Goal: Transaction & Acquisition: Purchase product/service

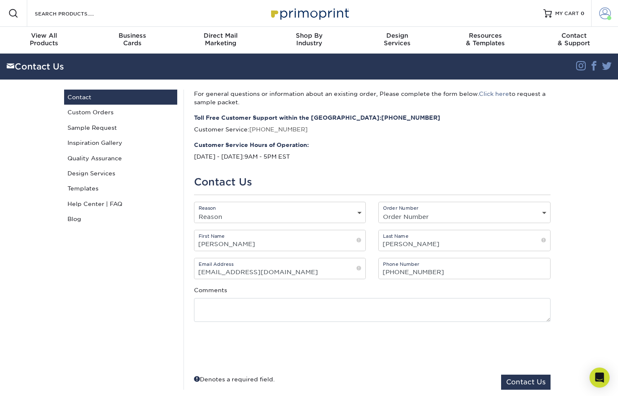
click at [604, 14] on span at bounding box center [605, 14] width 12 height 12
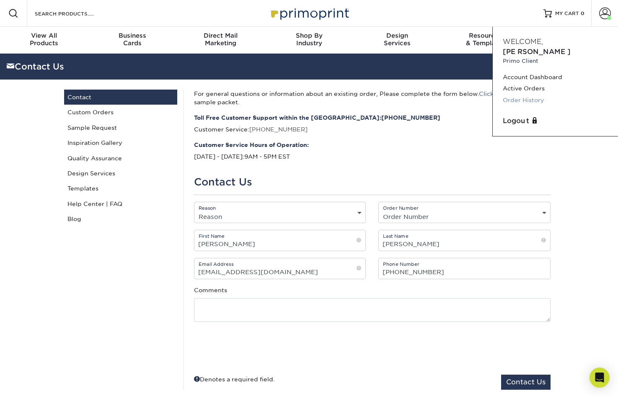
click at [541, 95] on link "Order History" at bounding box center [555, 100] width 105 height 11
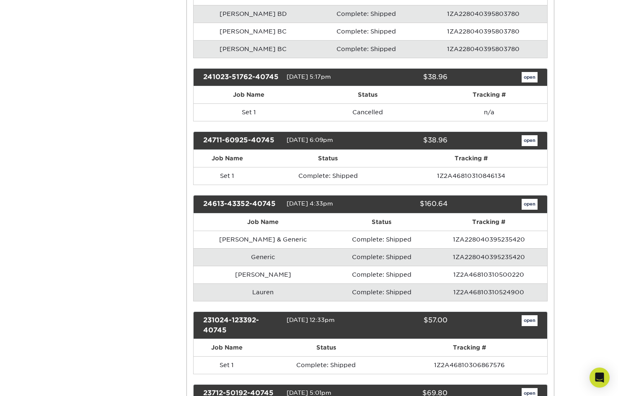
scroll to position [461, 0]
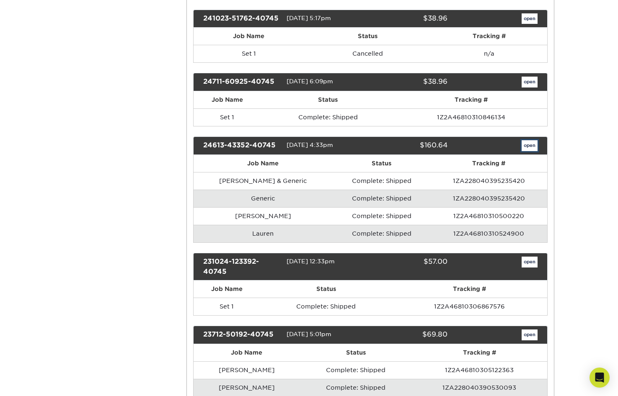
click at [532, 144] on link "open" at bounding box center [529, 145] width 16 height 11
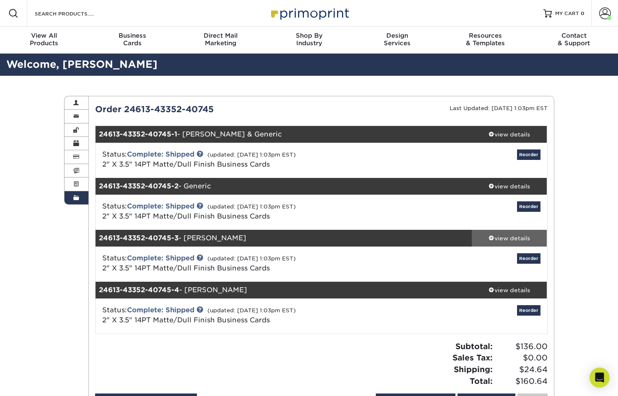
click at [522, 238] on div "view details" at bounding box center [509, 238] width 75 height 8
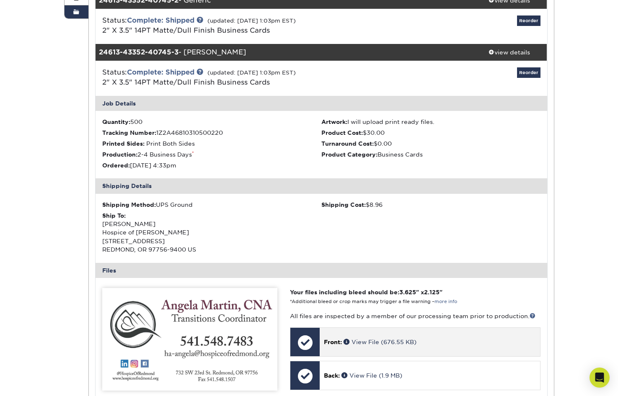
scroll to position [168, 0]
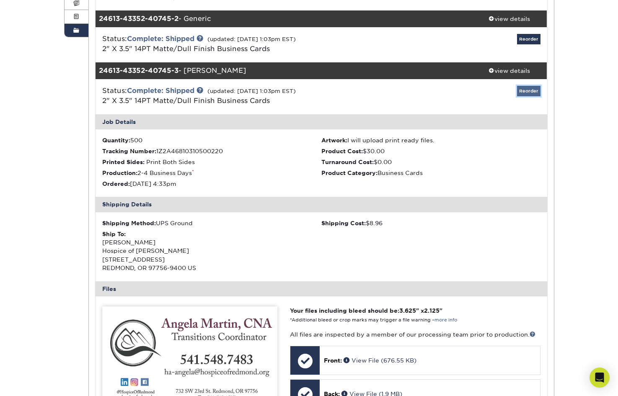
click at [531, 92] on link "Reorder" at bounding box center [528, 91] width 23 height 10
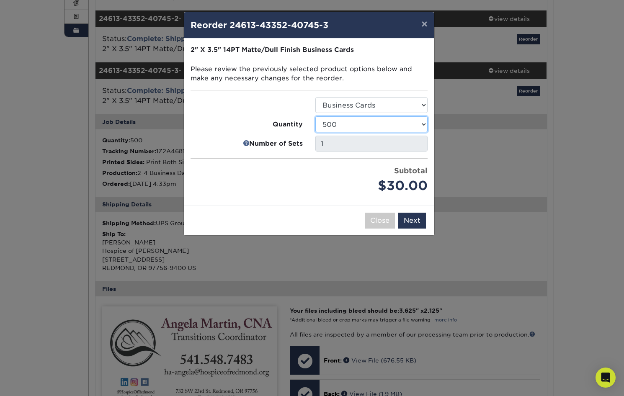
click at [423, 124] on select "100 250 500 1000 2500 5000 7500 10000 15000 20000 25000 30000 35000 40000 45000…" at bounding box center [371, 124] width 112 height 16
click at [315, 116] on select "100 250 500 1000 2500 5000 7500 10000 15000 20000 25000 30000 35000 40000 45000…" at bounding box center [371, 124] width 112 height 16
click at [420, 124] on select "100 250 500 1000 2500 5000 7500 10000 15000 20000 25000 30000 35000 40000 45000…" at bounding box center [371, 124] width 112 height 16
click at [315, 116] on select "100 250 500 1000 2500 5000 7500 10000 15000 20000 25000 30000 35000 40000 45000…" at bounding box center [371, 124] width 112 height 16
click at [423, 122] on select "100 250 500 1000 2500 5000 7500 10000 15000 20000 25000 30000 35000 40000 45000…" at bounding box center [371, 124] width 112 height 16
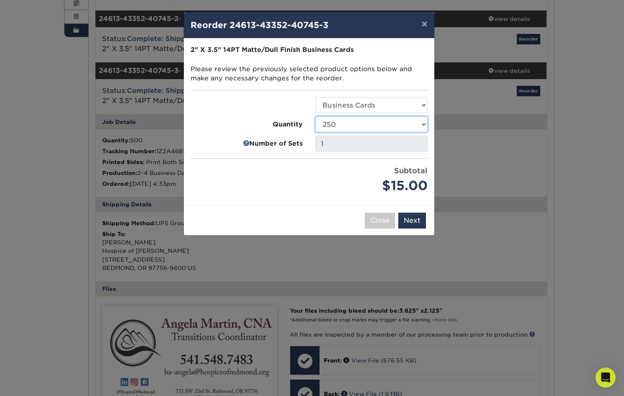
select select "8a3a0fd1-38ae-49a0-8736-3fedadc3dc93"
click at [315, 116] on select "100 250 500 1000 2500 5000 7500 10000 15000 20000 25000 30000 35000 40000 45000…" at bounding box center [371, 124] width 112 height 16
click at [416, 218] on button "Next" at bounding box center [412, 221] width 28 height 16
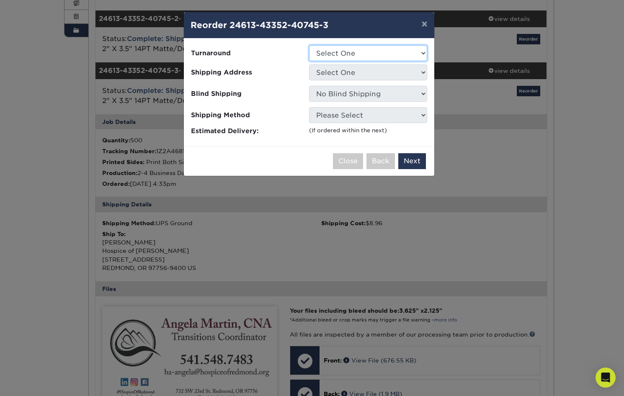
click at [421, 52] on select "Select One 2-4 Business Days 2 Day Next Business Day" at bounding box center [368, 53] width 118 height 16
select select "e6dc3f44-811f-4023-acdf-8cd9144995fc"
click at [309, 45] on select "Select One 2-4 Business Days 2 Day Next Business Day" at bounding box center [368, 53] width 118 height 16
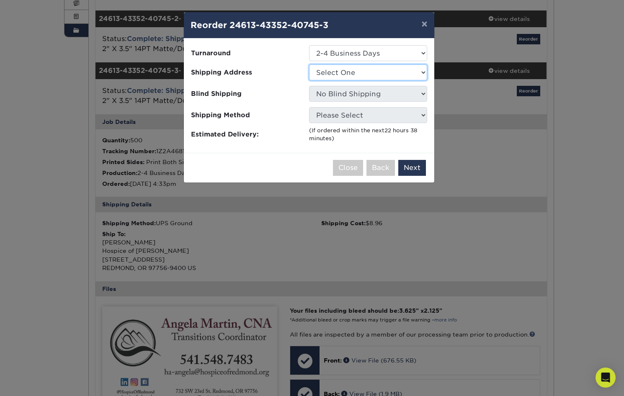
click at [423, 71] on select "Select One Hospice of Redmond" at bounding box center [368, 72] width 118 height 16
select select "158000"
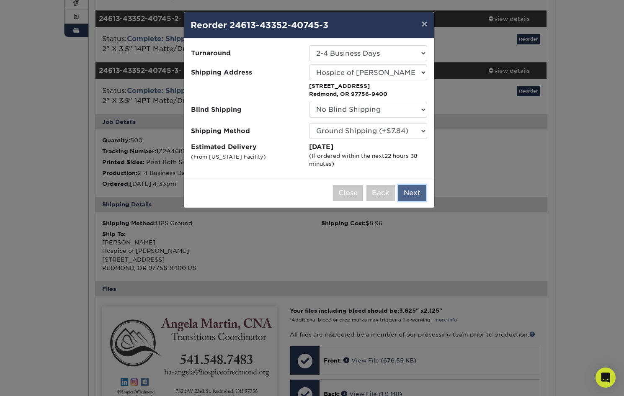
click at [411, 192] on button "Next" at bounding box center [412, 193] width 28 height 16
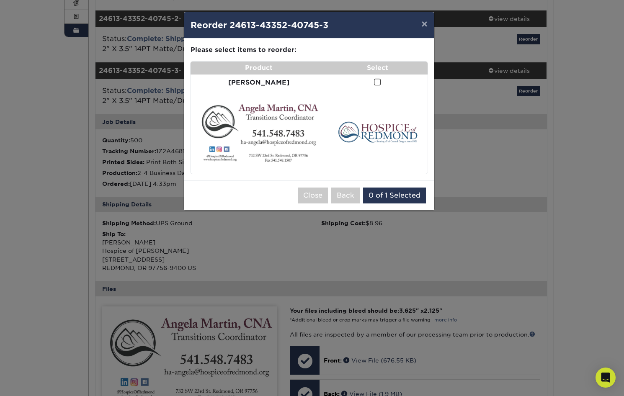
click at [374, 82] on span at bounding box center [377, 82] width 7 height 8
click at [0, 0] on input "checkbox" at bounding box center [0, 0] width 0 height 0
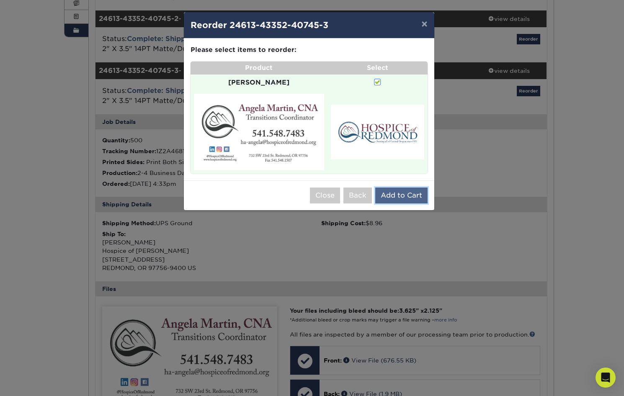
click at [399, 188] on button "Add to Cart" at bounding box center [401, 196] width 52 height 16
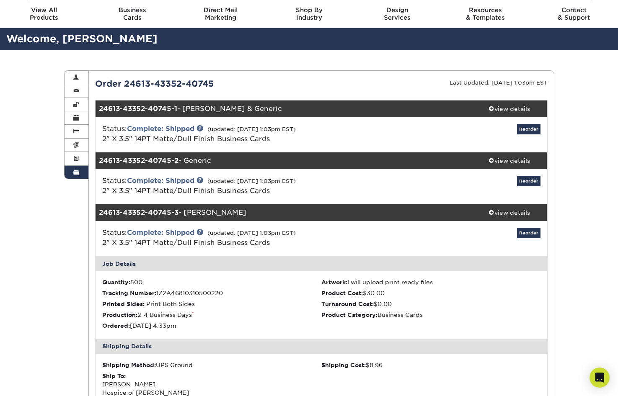
scroll to position [0, 0]
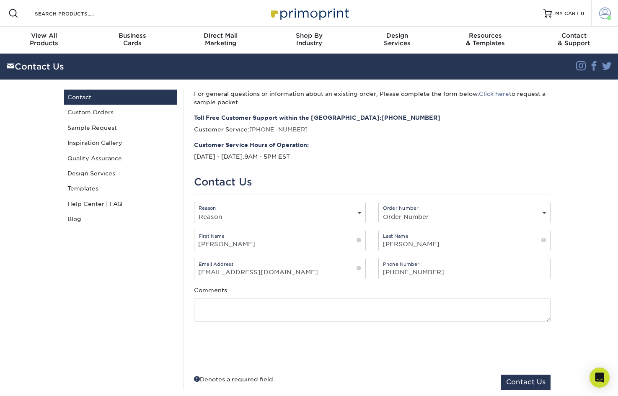
click at [602, 13] on span at bounding box center [605, 14] width 12 height 12
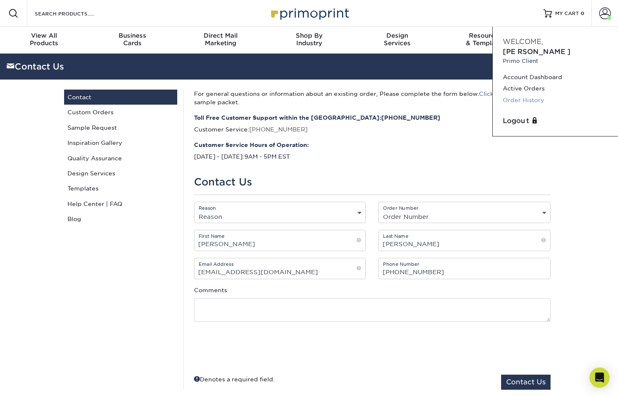
click at [529, 95] on link "Order History" at bounding box center [555, 100] width 105 height 11
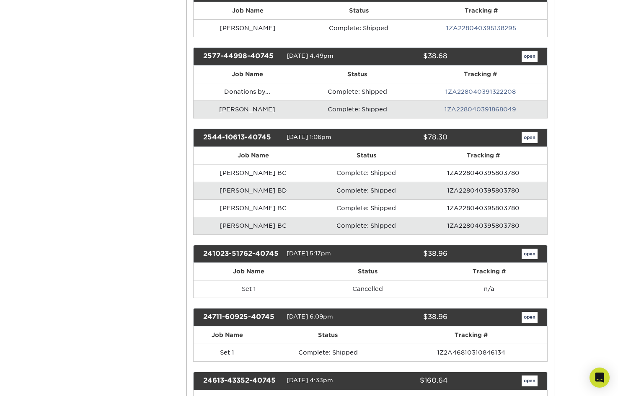
scroll to position [251, 0]
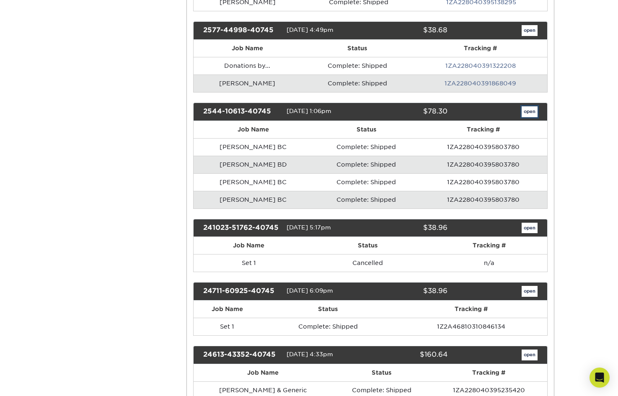
click at [532, 113] on link "open" at bounding box center [529, 111] width 16 height 11
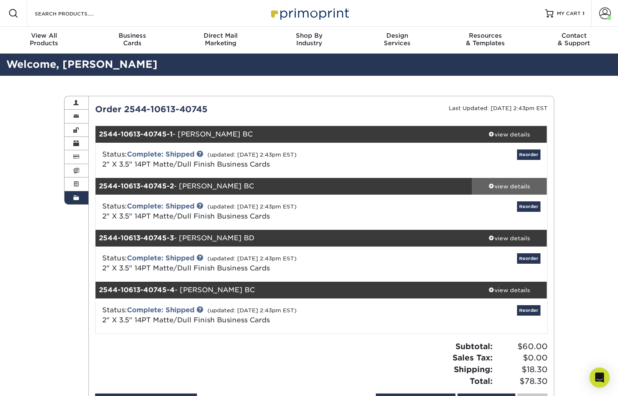
click at [516, 185] on div "view details" at bounding box center [509, 186] width 75 height 8
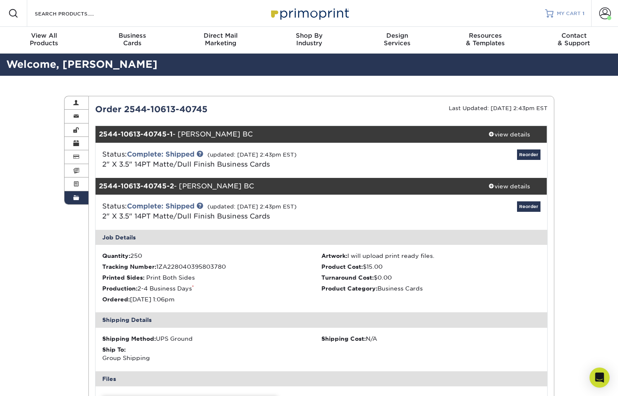
click at [551, 15] on div at bounding box center [549, 13] width 8 height 8
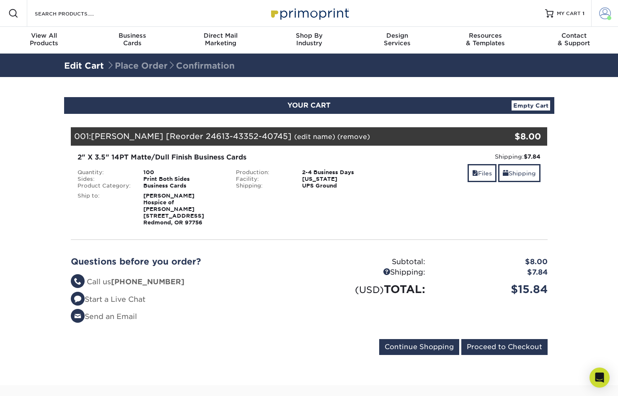
click at [599, 13] on span at bounding box center [605, 14] width 12 height 12
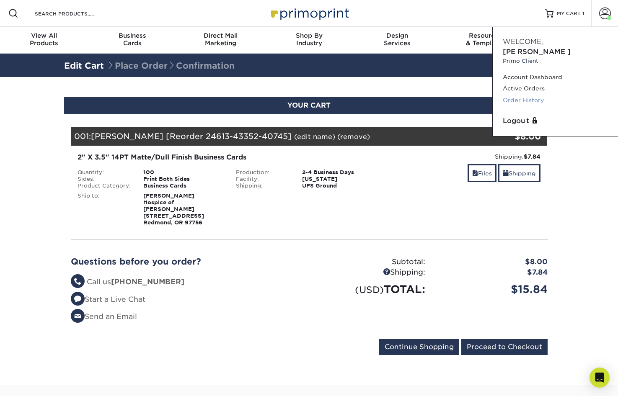
click at [521, 95] on link "Order History" at bounding box center [555, 100] width 105 height 11
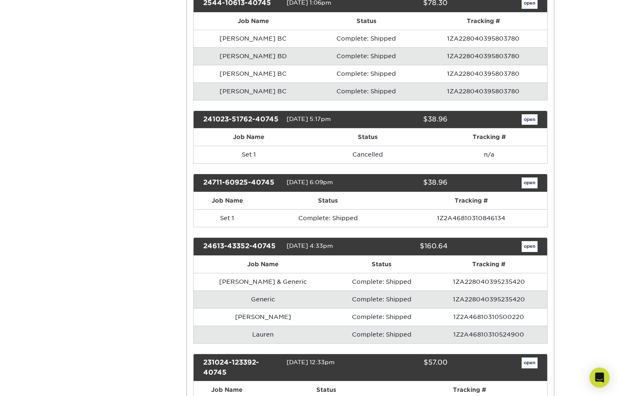
scroll to position [377, 0]
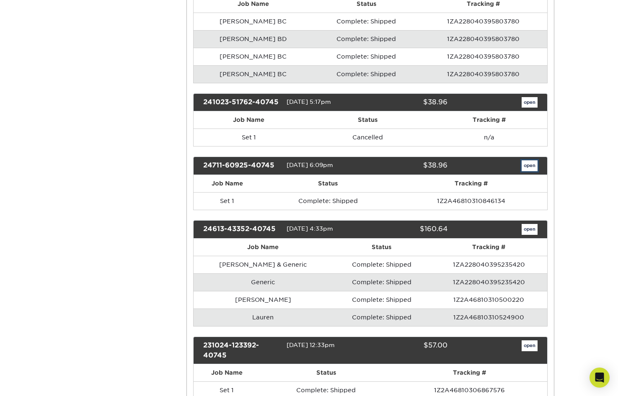
click at [528, 162] on link "open" at bounding box center [529, 165] width 16 height 11
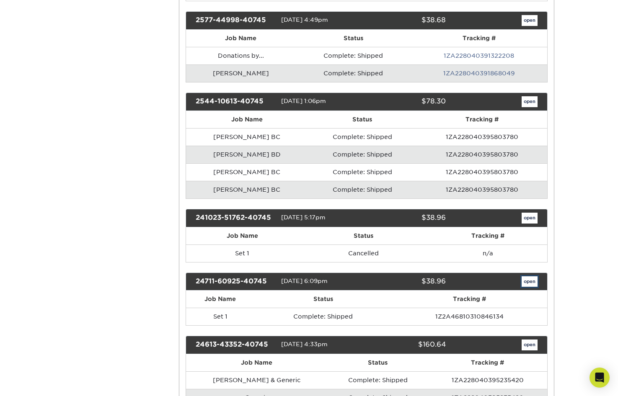
scroll to position [0, 0]
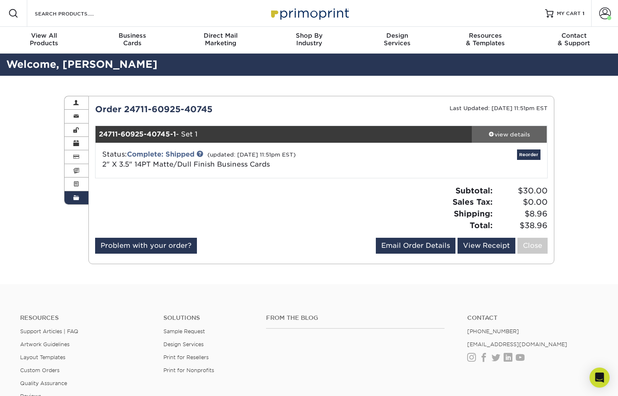
click at [522, 134] on div "view details" at bounding box center [509, 134] width 75 height 8
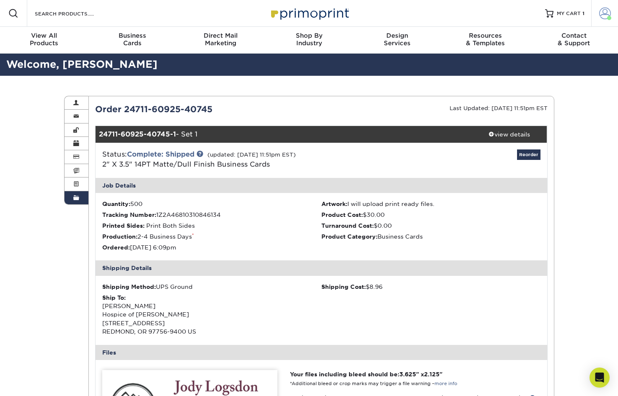
click at [604, 13] on span at bounding box center [605, 14] width 12 height 12
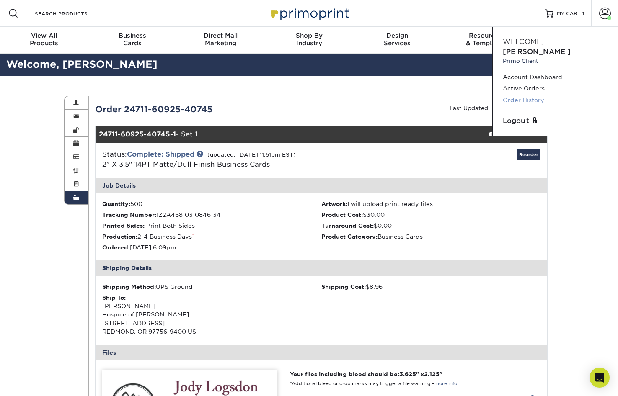
click at [526, 95] on link "Order History" at bounding box center [555, 100] width 105 height 11
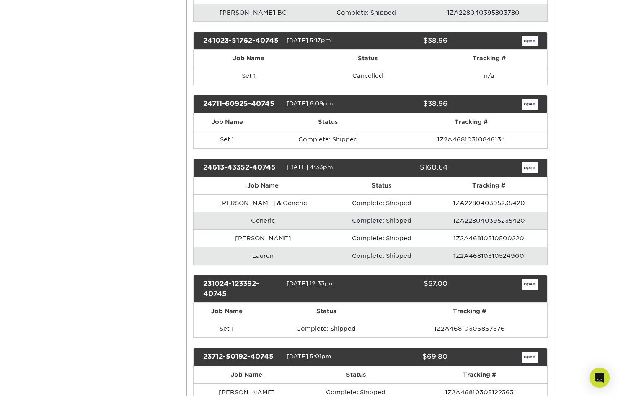
scroll to position [461, 0]
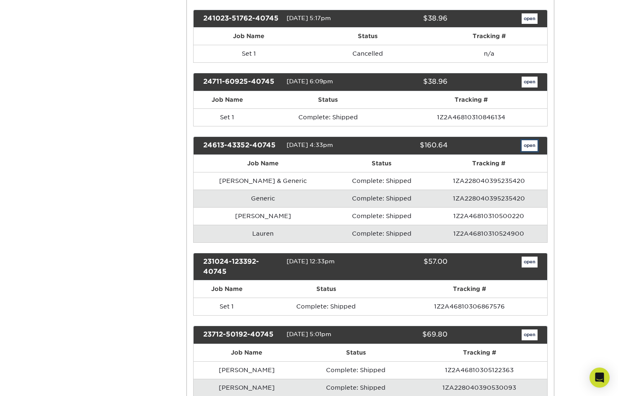
click at [530, 149] on link "open" at bounding box center [529, 145] width 16 height 11
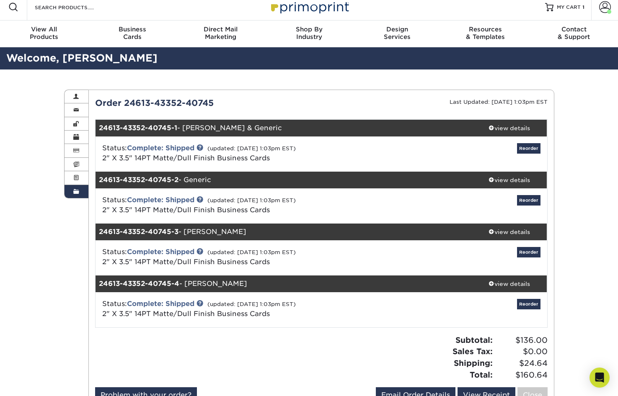
scroll to position [42, 0]
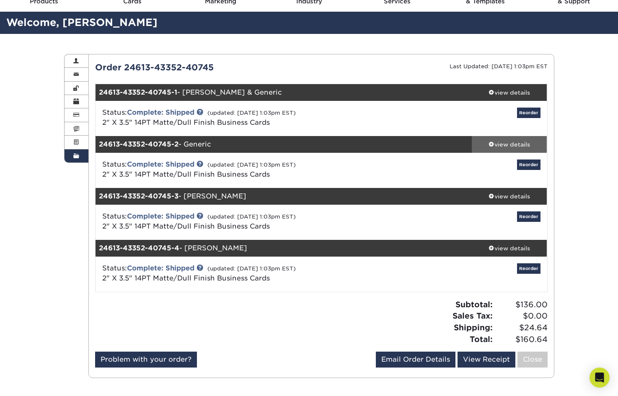
click at [517, 143] on div "view details" at bounding box center [509, 144] width 75 height 8
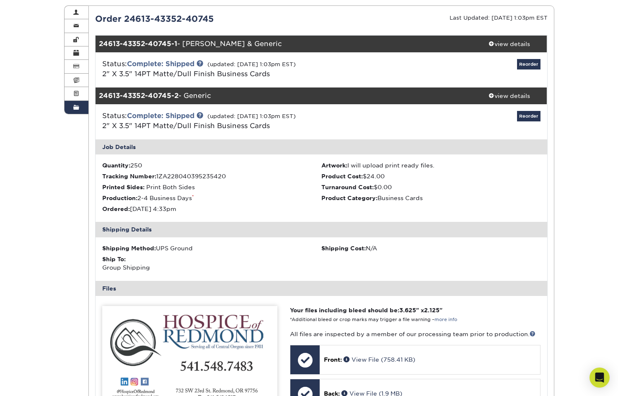
scroll to position [84, 0]
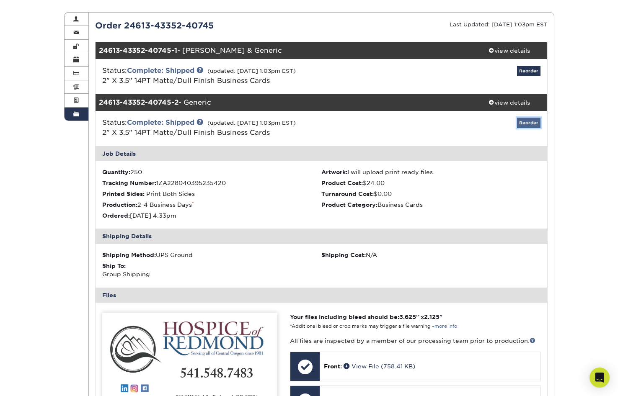
click at [531, 124] on link "Reorder" at bounding box center [528, 123] width 23 height 10
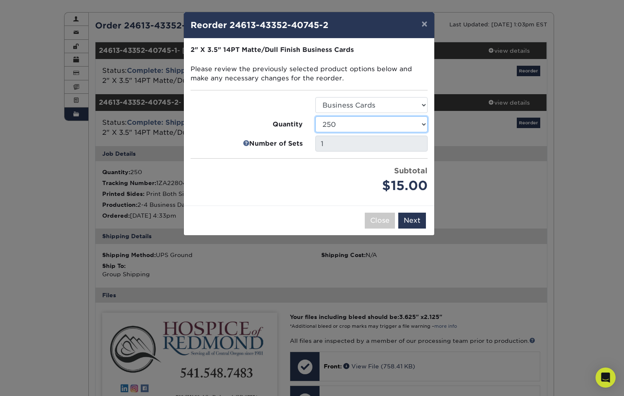
click at [424, 123] on select "100 250 500 1000 2500 5000 7500 10000 15000 20000 25000 30000 35000 40000 45000…" at bounding box center [371, 124] width 112 height 16
select select "8a3a0fd1-38ae-49a0-8736-3fedadc3dc93"
click at [315, 116] on select "100 250 500 1000 2500 5000 7500 10000 15000 20000 25000 30000 35000 40000 45000…" at bounding box center [371, 124] width 112 height 16
click at [417, 221] on button "Next" at bounding box center [412, 221] width 28 height 16
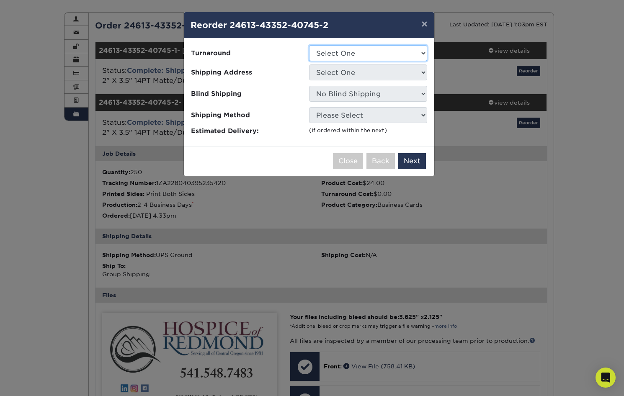
click at [422, 50] on select "Select One 2-4 Business Days 2 Day Next Business Day" at bounding box center [368, 53] width 118 height 16
select select "e6dc3f44-811f-4023-acdf-8cd9144995fc"
click at [309, 45] on select "Select One 2-4 Business Days 2 Day Next Business Day" at bounding box center [368, 53] width 118 height 16
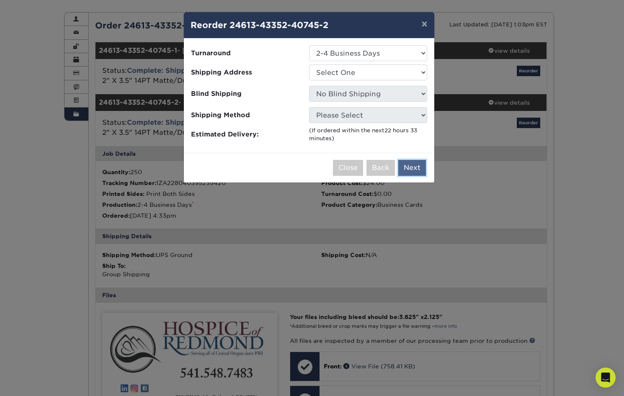
click at [410, 167] on button "Next" at bounding box center [412, 168] width 28 height 16
click at [422, 70] on select "Select One Hospice of Redmond" at bounding box center [368, 72] width 118 height 16
select select "158000"
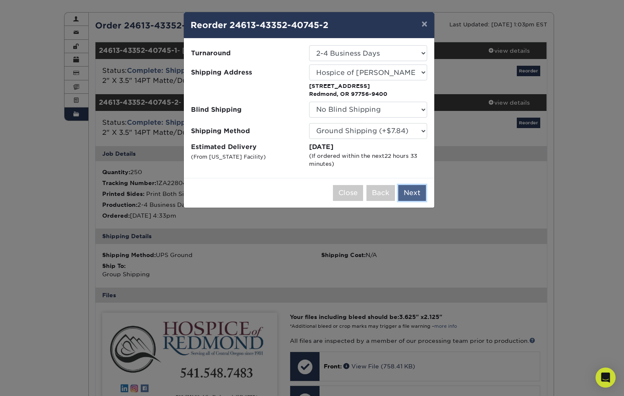
click at [413, 192] on button "Next" at bounding box center [412, 193] width 28 height 16
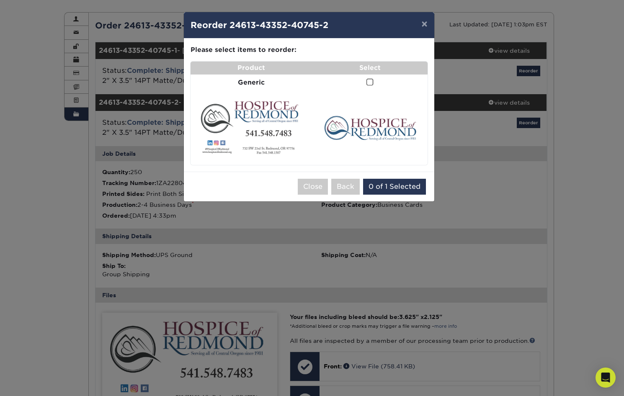
click at [369, 80] on span at bounding box center [369, 82] width 7 height 8
click at [0, 0] on input "checkbox" at bounding box center [0, 0] width 0 height 0
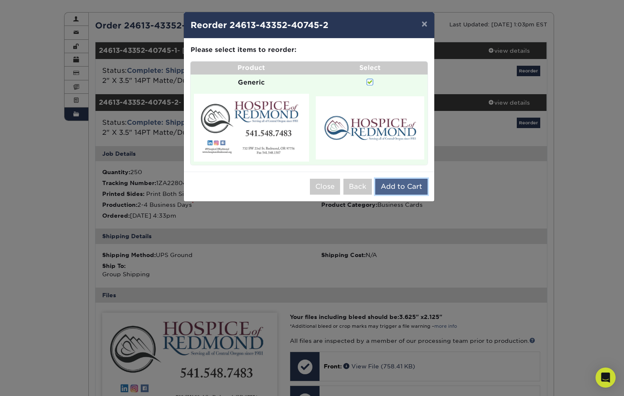
click at [416, 185] on button "Add to Cart" at bounding box center [401, 187] width 52 height 16
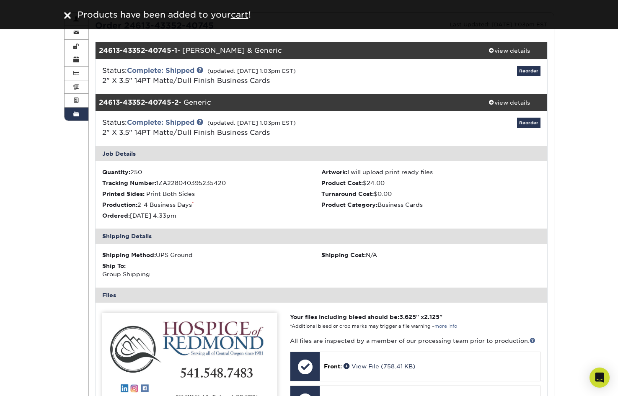
scroll to position [0, 0]
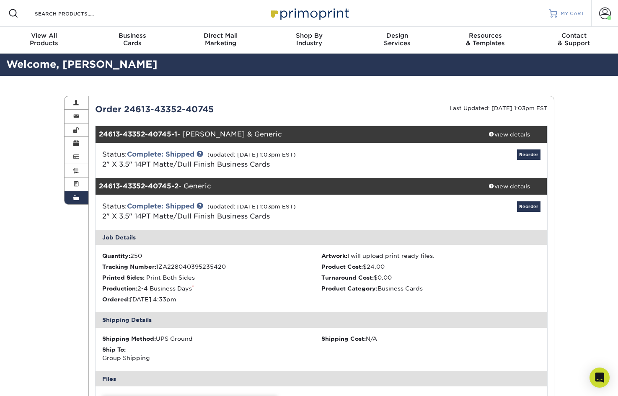
click at [558, 11] on link "MY CART" at bounding box center [567, 13] width 36 height 27
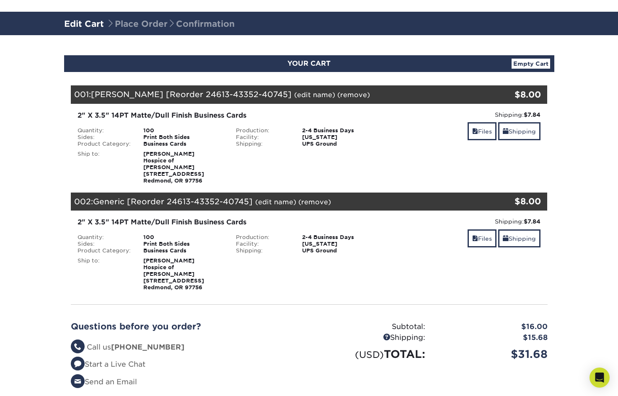
scroll to position [84, 0]
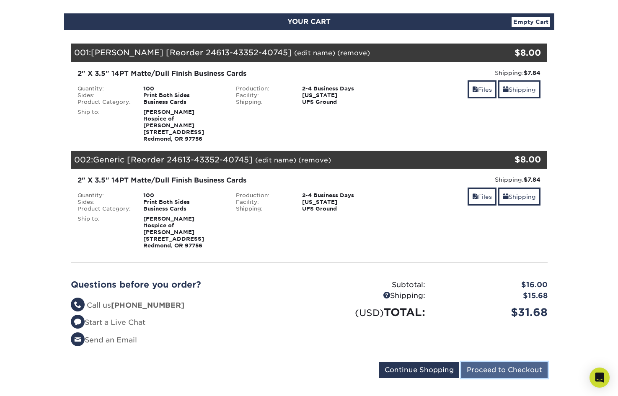
click at [498, 362] on input "Proceed to Checkout" at bounding box center [504, 370] width 86 height 16
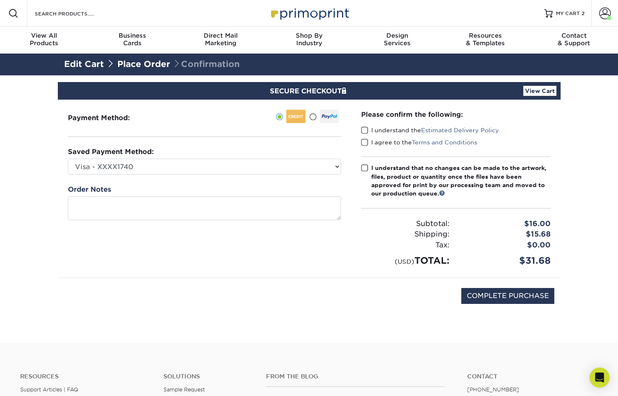
click at [365, 132] on span at bounding box center [364, 130] width 7 height 8
click at [0, 0] on input "I understand the Estimated Delivery Policy" at bounding box center [0, 0] width 0 height 0
click at [362, 141] on span at bounding box center [364, 143] width 7 height 8
click at [0, 0] on input "I agree to the Terms and Conditions" at bounding box center [0, 0] width 0 height 0
click at [363, 168] on span at bounding box center [364, 168] width 7 height 8
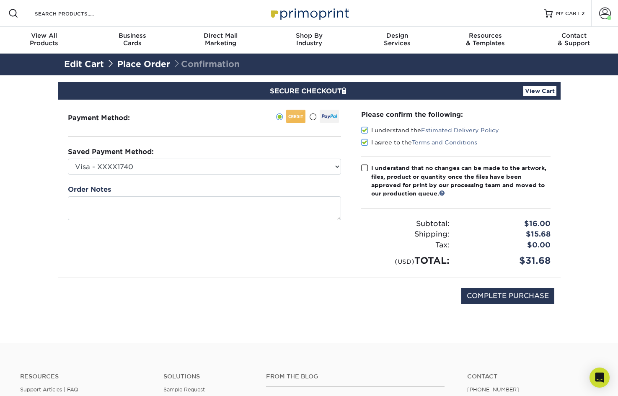
click at [0, 0] on input "I understand that no changes can be made to the artwork, files, product or quan…" at bounding box center [0, 0] width 0 height 0
click at [513, 294] on input "COMPLETE PURCHASE" at bounding box center [507, 296] width 93 height 16
type input "PROCESSING, PLEASE WAIT..."
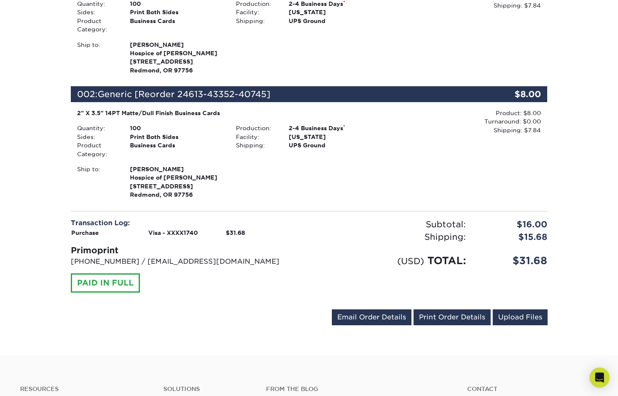
scroll to position [293, 0]
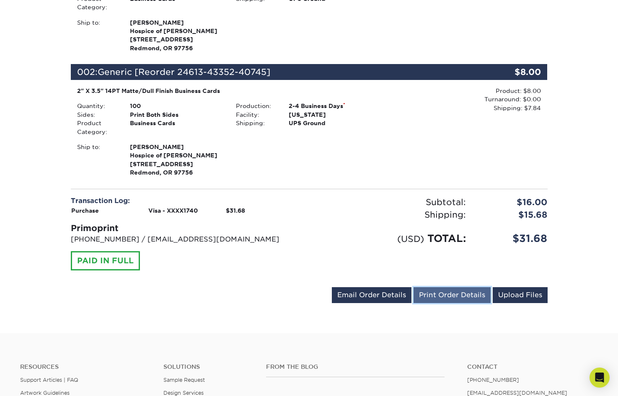
click at [448, 293] on link "Print Order Details" at bounding box center [451, 295] width 77 height 16
click at [454, 294] on link "Print Order Details" at bounding box center [451, 295] width 77 height 16
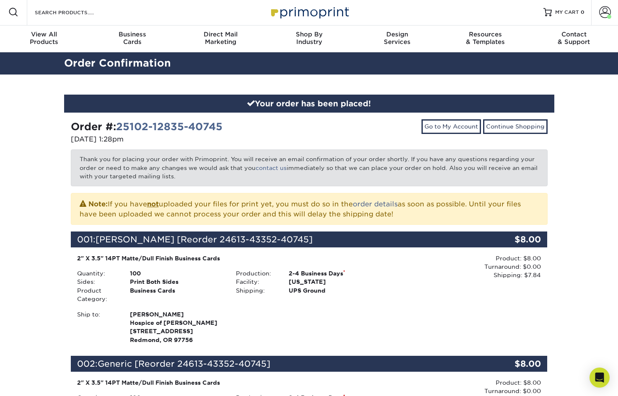
scroll to position [0, 0]
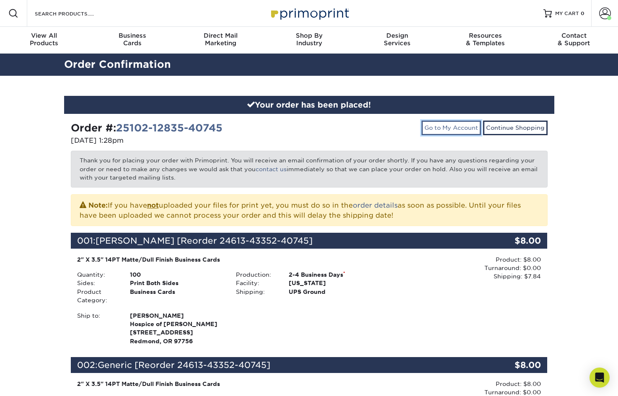
click at [444, 128] on link "Go to My Account" at bounding box center [450, 128] width 59 height 14
